Goal: Information Seeking & Learning: Check status

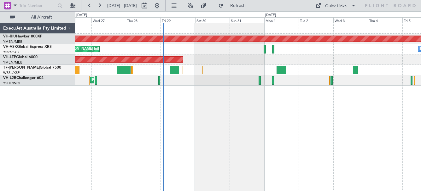
click at [214, 51] on div "Planned Maint Melbourne (Essendon) Unplanned Maint Sydney (Kingsford Smith Intl…" at bounding box center [247, 54] width 345 height 62
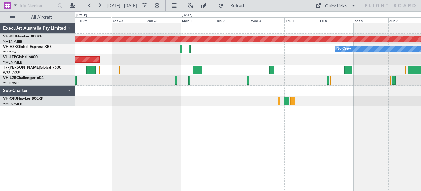
click at [252, 56] on div "Planned Maint Melbourne (Essendon) No Crew Unplanned Maint Sydney (Kingsford Sm…" at bounding box center [247, 64] width 345 height 83
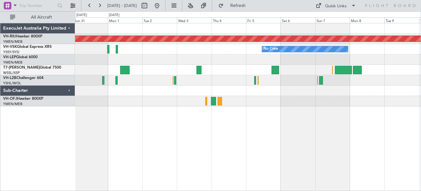
click at [235, 60] on div "Planned Maint Melbourne (Essendon) No Crew Unplanned Maint Wichita (Wichita Mid…" at bounding box center [247, 64] width 345 height 83
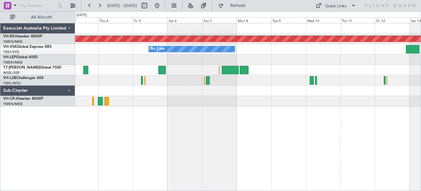
click at [257, 63] on div at bounding box center [247, 60] width 345 height 10
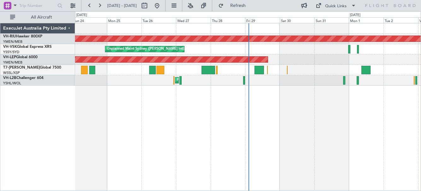
click at [349, 54] on div "Unplanned Maint Sydney ([PERSON_NAME] Intl) No Crew" at bounding box center [247, 49] width 345 height 10
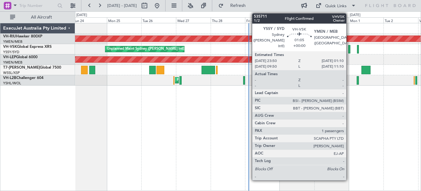
click at [349, 53] on div at bounding box center [349, 49] width 2 height 9
click at [349, 52] on div at bounding box center [349, 49] width 2 height 9
